Goal: Complete application form: Complete application form

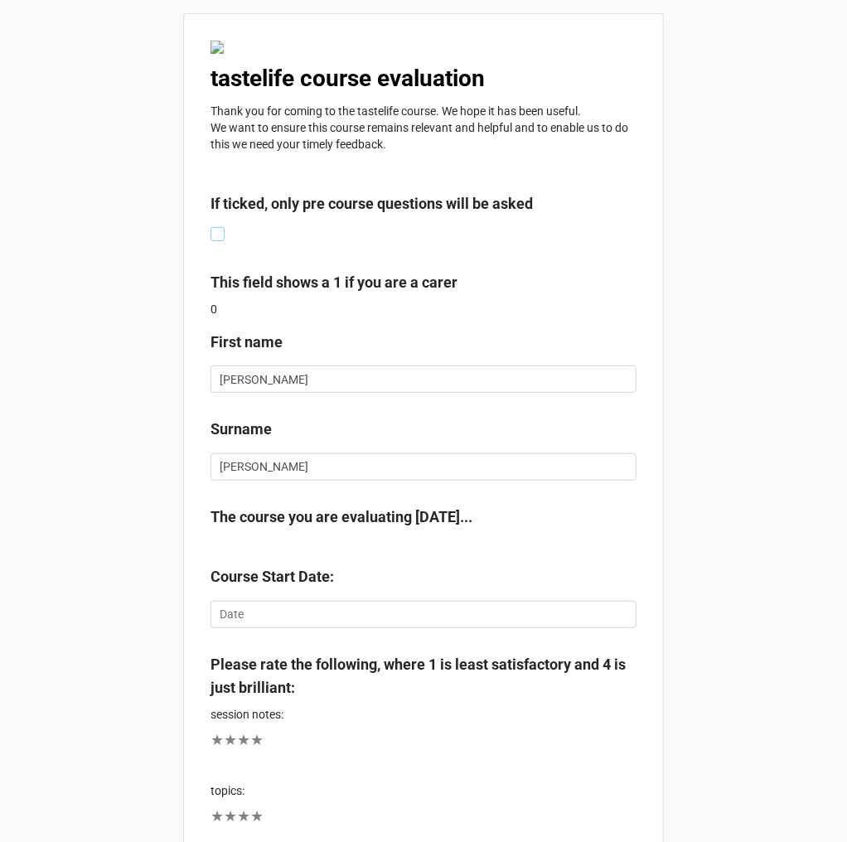
click at [213, 227] on label at bounding box center [218, 227] width 14 height 0
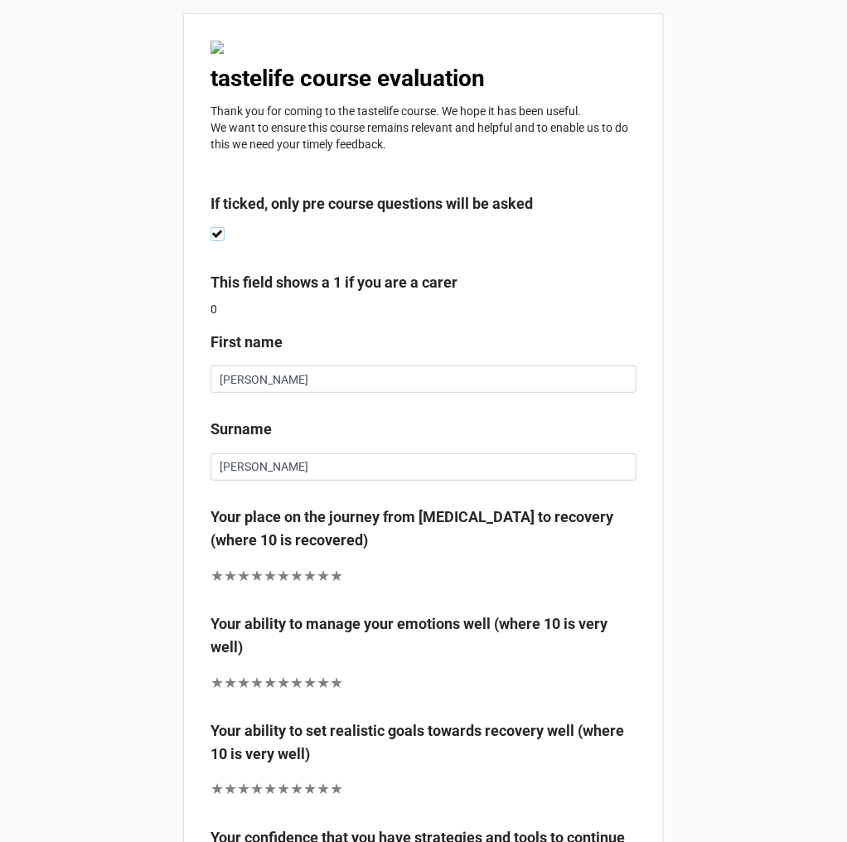
click at [212, 227] on label at bounding box center [218, 227] width 14 height 0
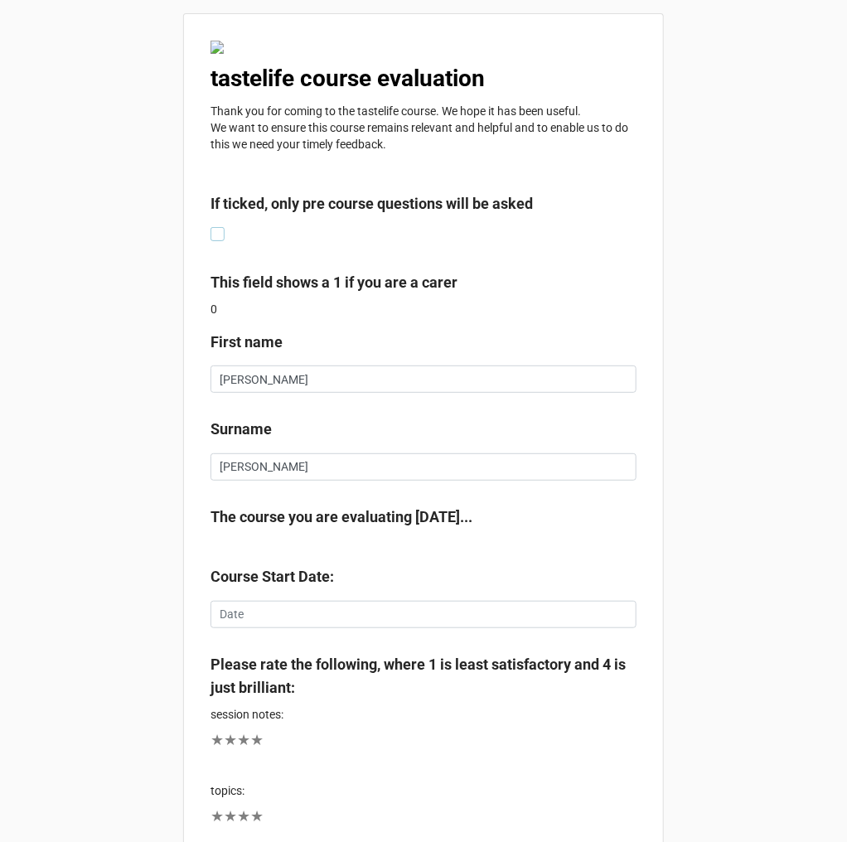
click at [219, 227] on label at bounding box center [218, 227] width 14 height 0
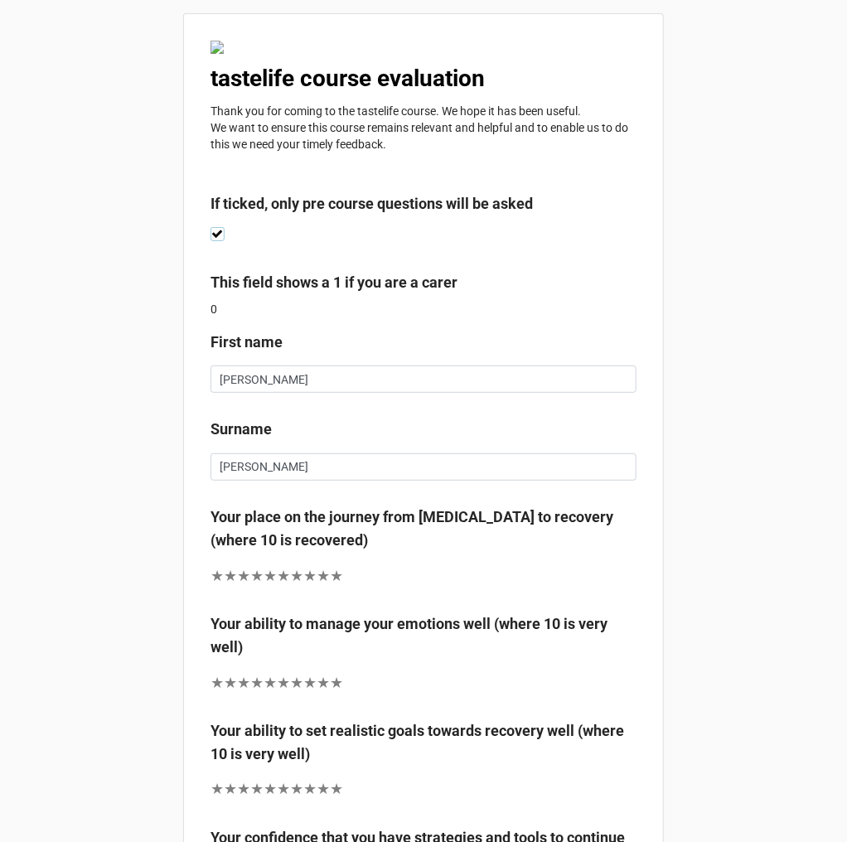
click at [219, 227] on label at bounding box center [218, 227] width 14 height 0
checkbox input "false"
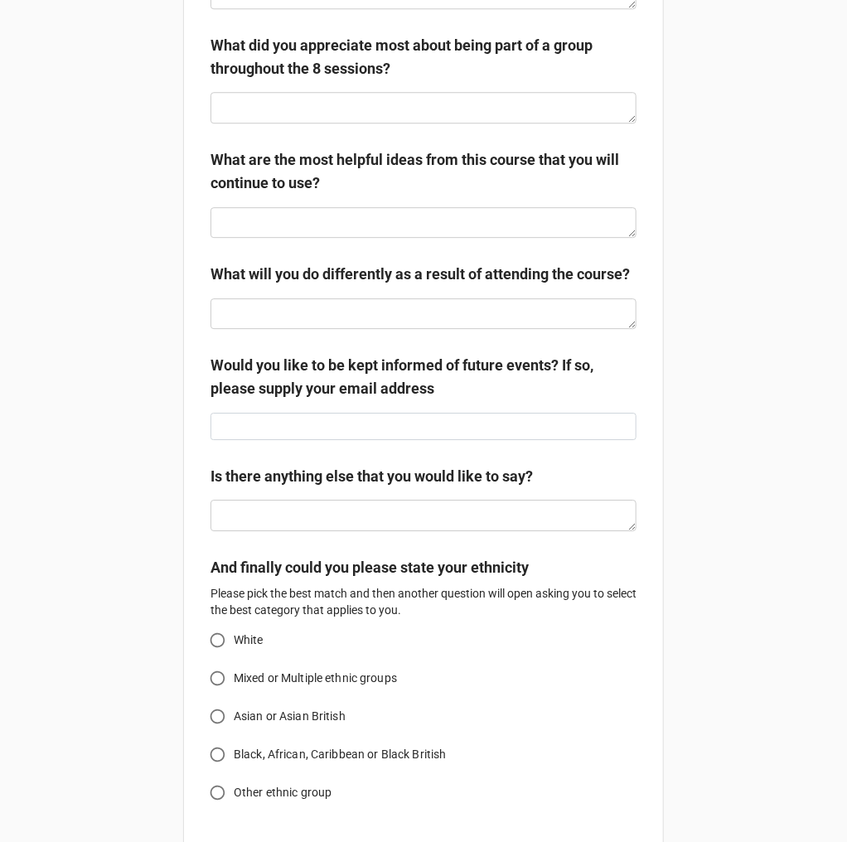
scroll to position [1644, 0]
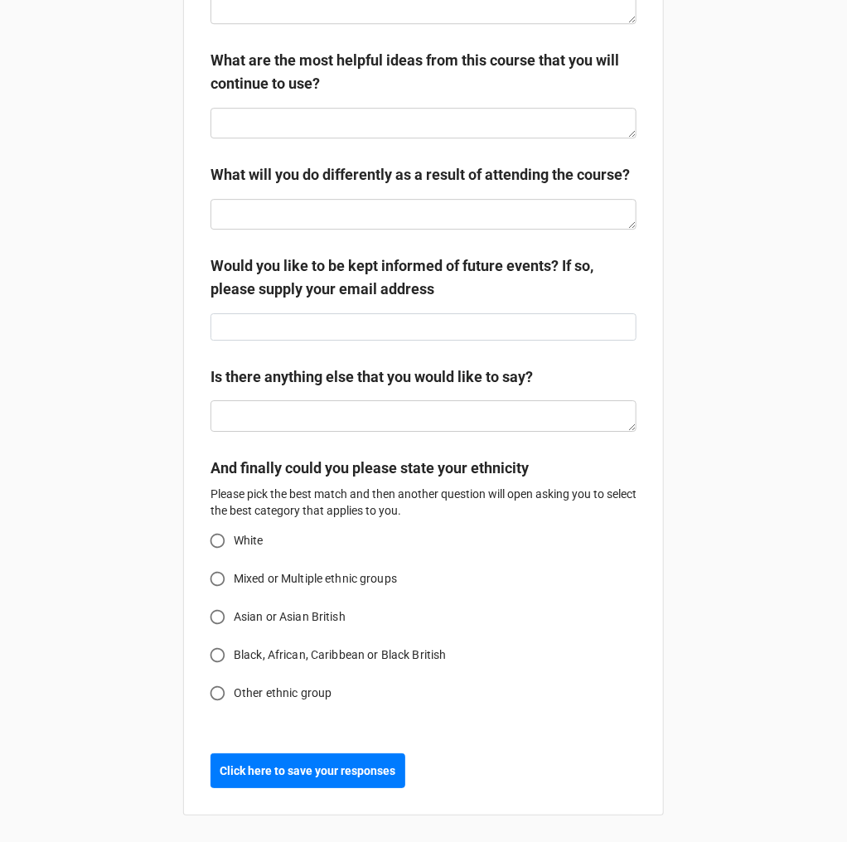
click at [217, 541] on input "White" at bounding box center [217, 541] width 32 height 32
radio input "true"
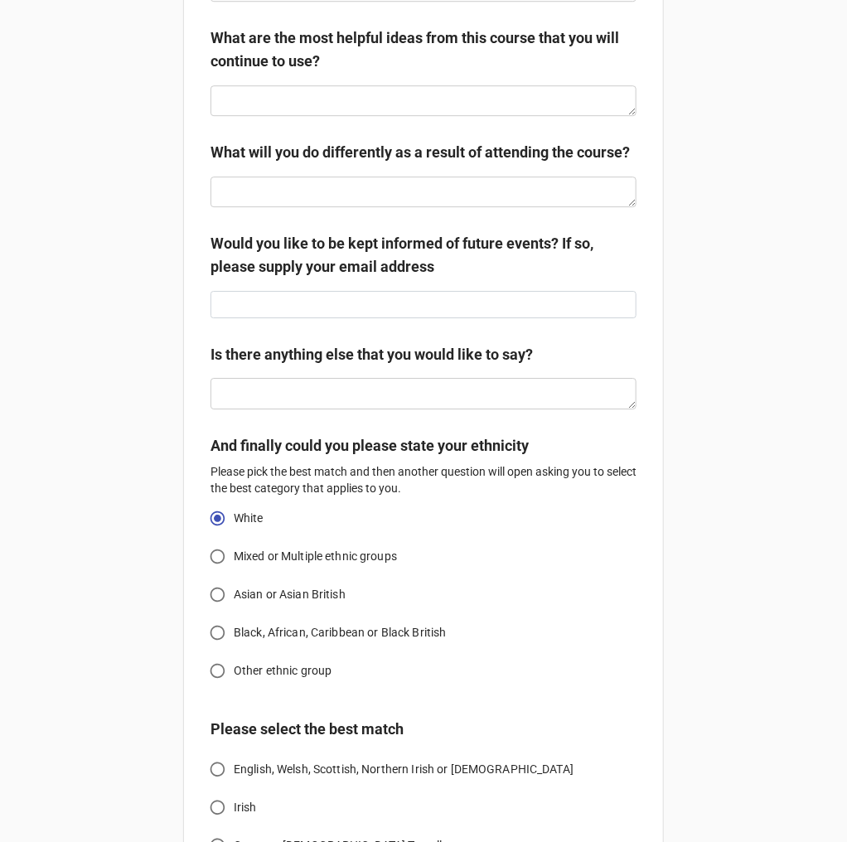
click at [216, 535] on input "White" at bounding box center [217, 518] width 32 height 32
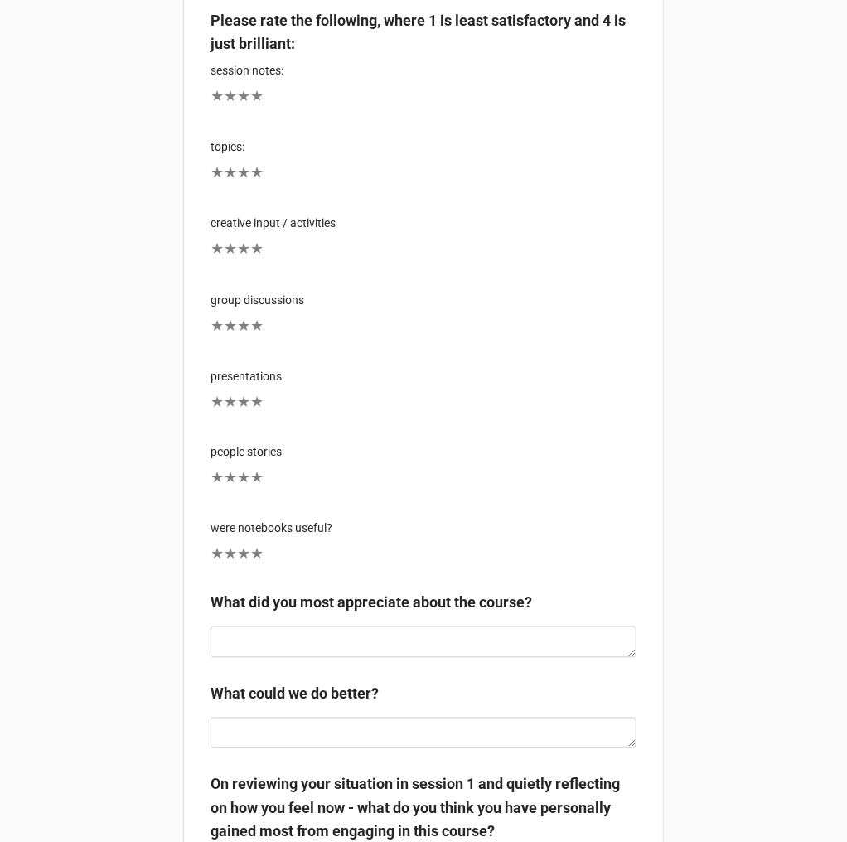
scroll to position [796, 0]
